Goal: Information Seeking & Learning: Check status

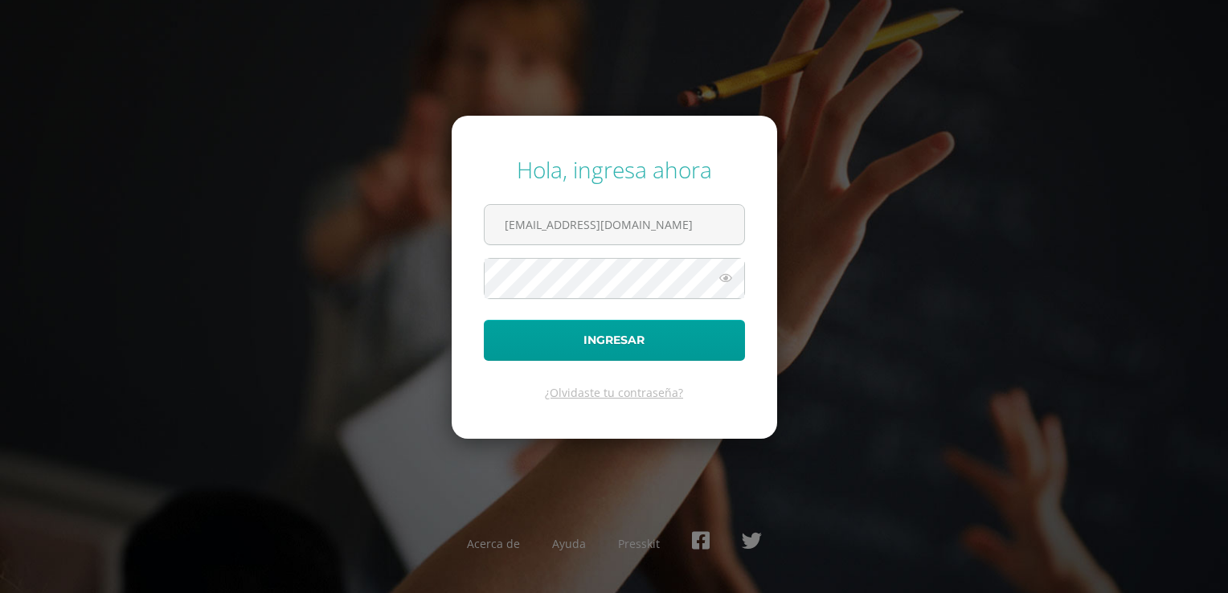
type input "[EMAIL_ADDRESS][DOMAIN_NAME]"
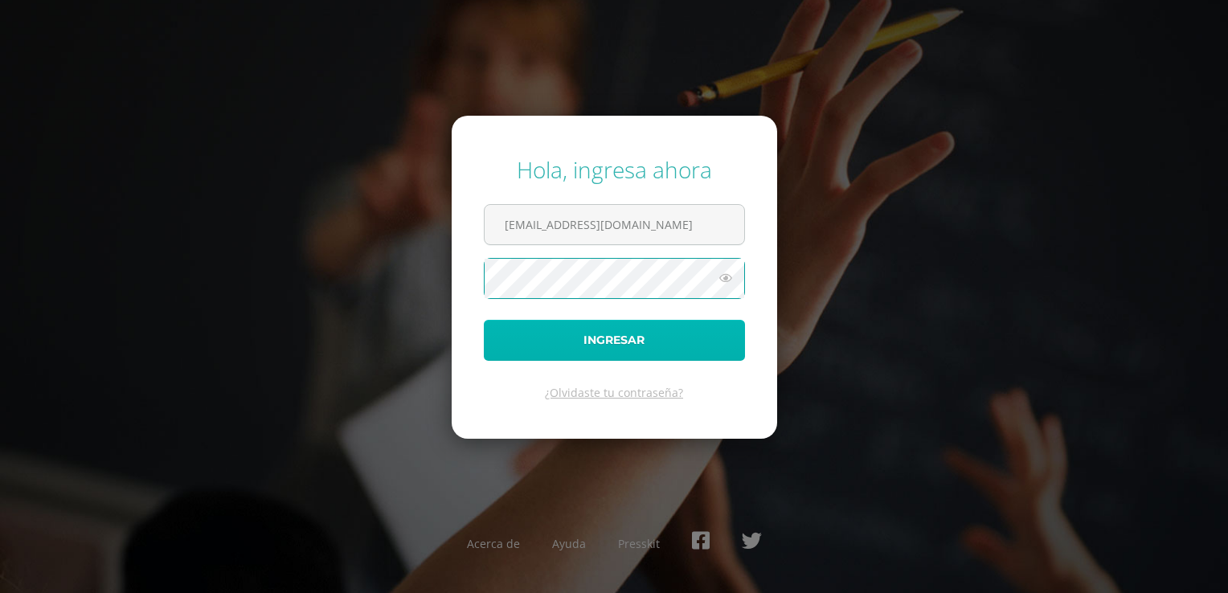
click at [669, 348] on button "Ingresar" at bounding box center [614, 340] width 261 height 41
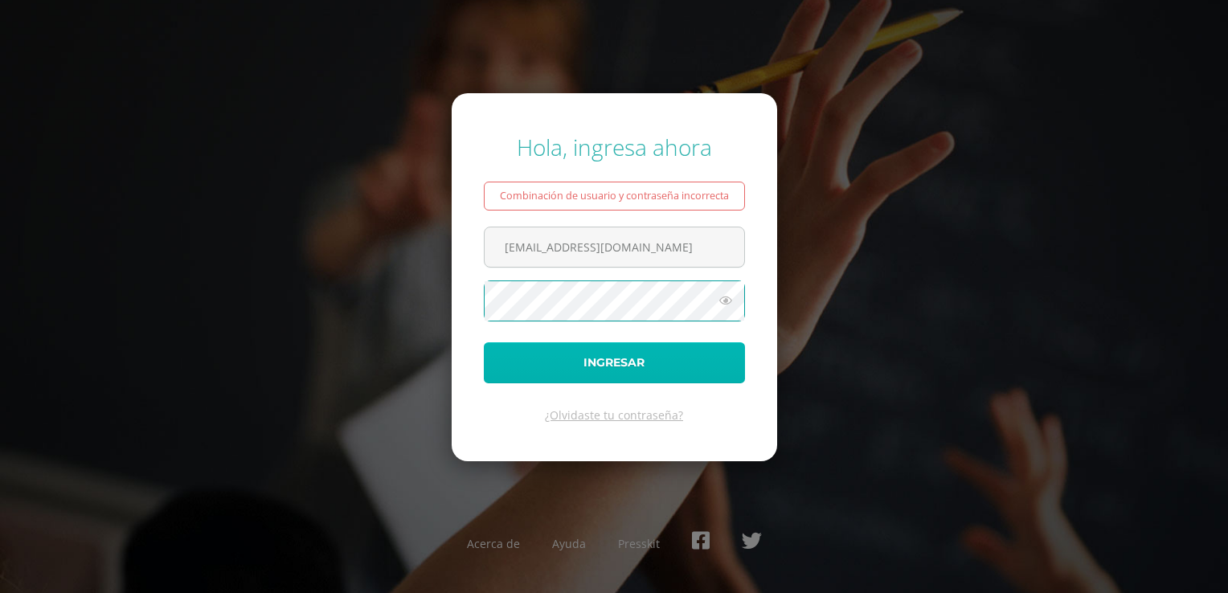
click at [613, 360] on button "Ingresar" at bounding box center [614, 362] width 261 height 41
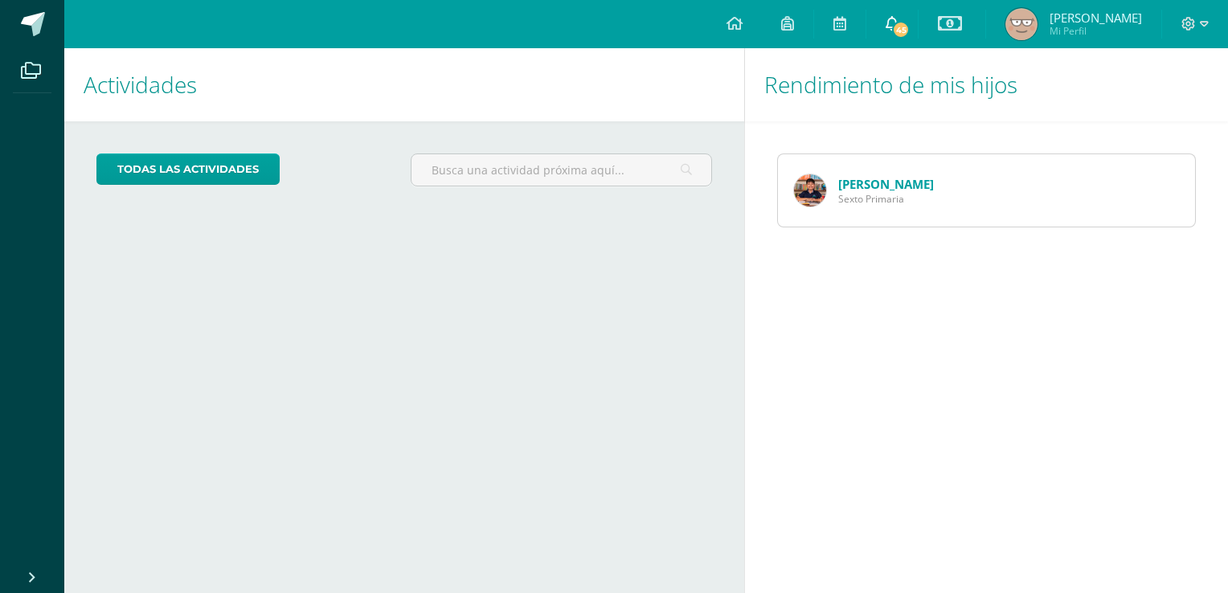
click at [900, 28] on span "45" at bounding box center [901, 30] width 18 height 18
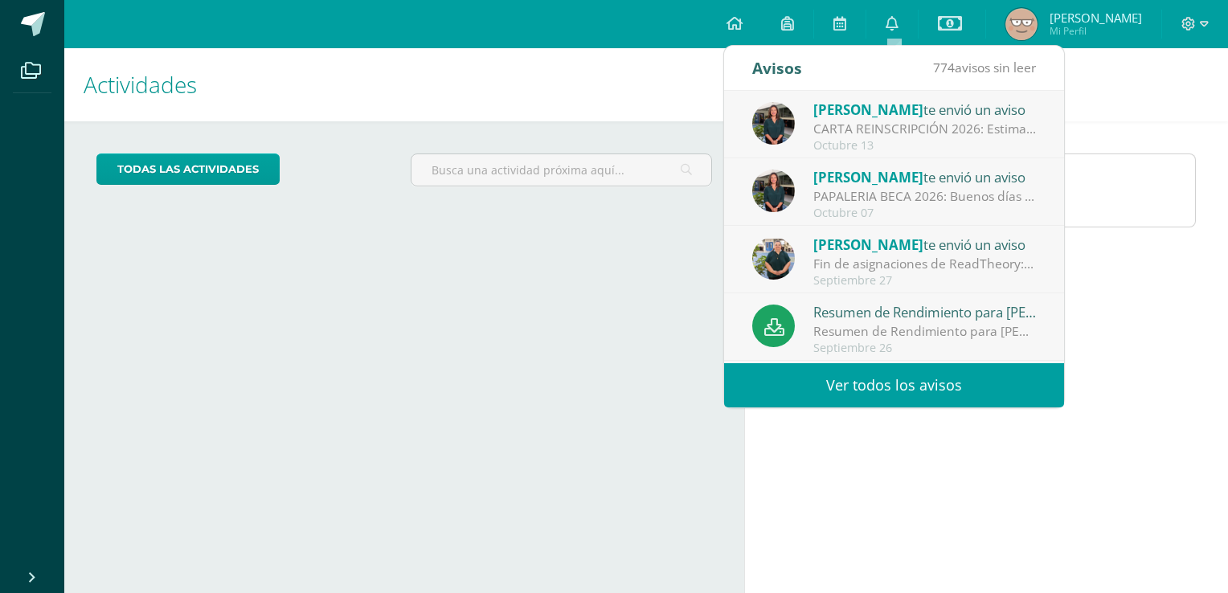
click at [913, 126] on div "CARTA REINSCRIPCIÓN 2026: Estimados padres de familia: Estamos muy entusiasmado…" at bounding box center [924, 129] width 223 height 18
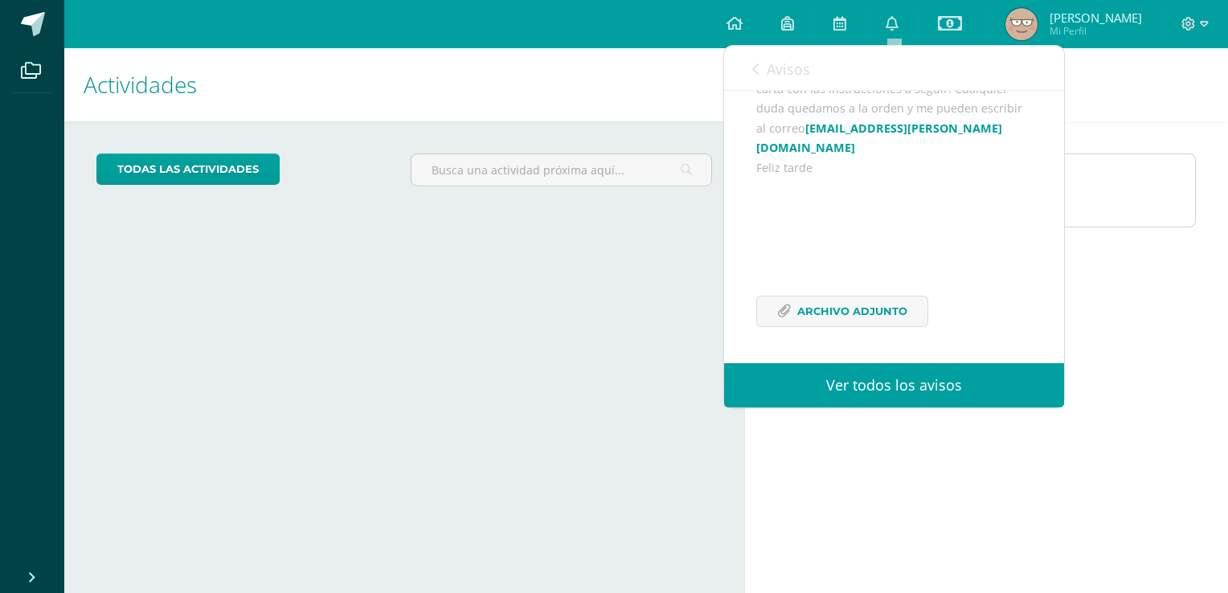
scroll to position [254, 0]
click at [846, 310] on span "Archivo Adjunto" at bounding box center [852, 312] width 110 height 30
click at [1162, 244] on div "Oscar Castillo Sexto Primaria" at bounding box center [986, 190] width 483 height 138
